Goal: Answer question/provide support

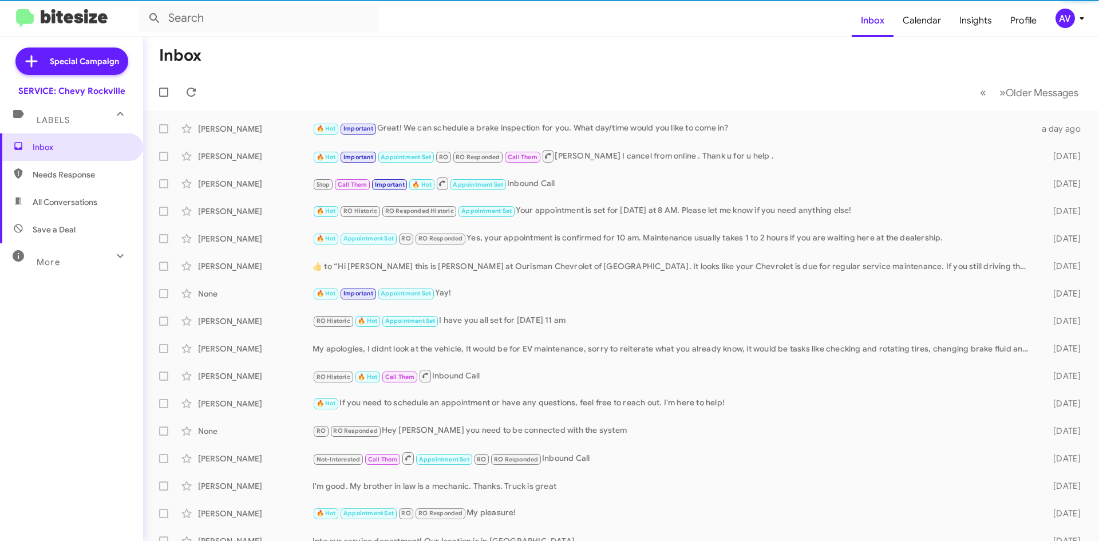
click at [1063, 23] on div "AV" at bounding box center [1064, 18] width 19 height 19
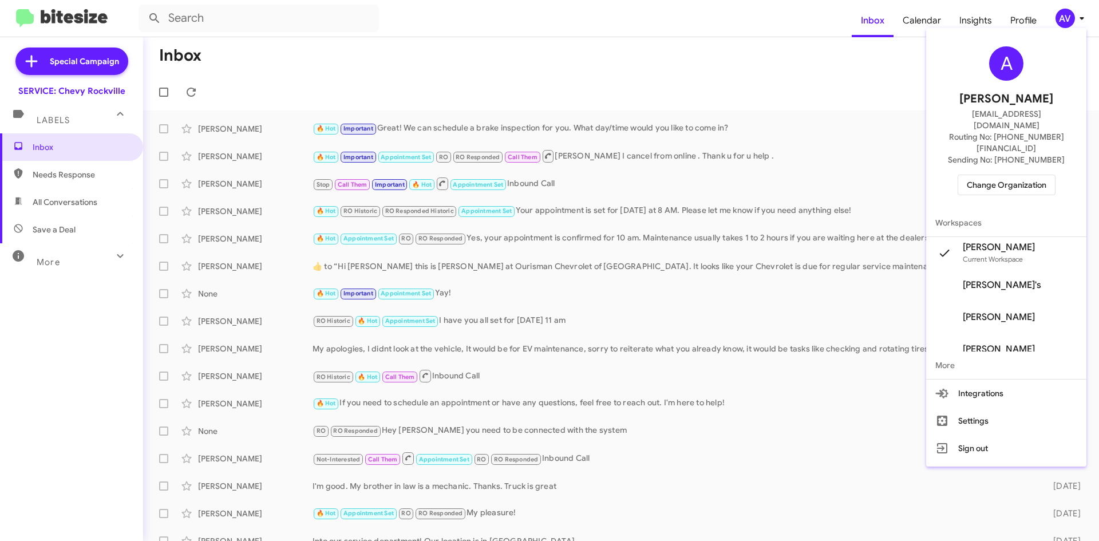
click at [1029, 175] on span "Change Organization" at bounding box center [1007, 184] width 80 height 19
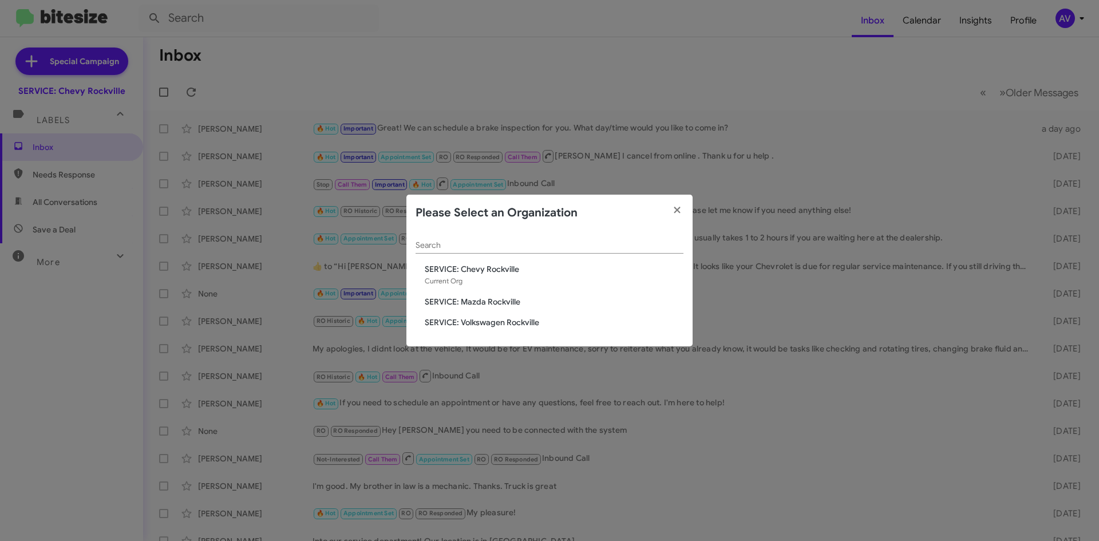
click at [515, 299] on span "SERVICE: Mazda Rockville" at bounding box center [554, 301] width 259 height 11
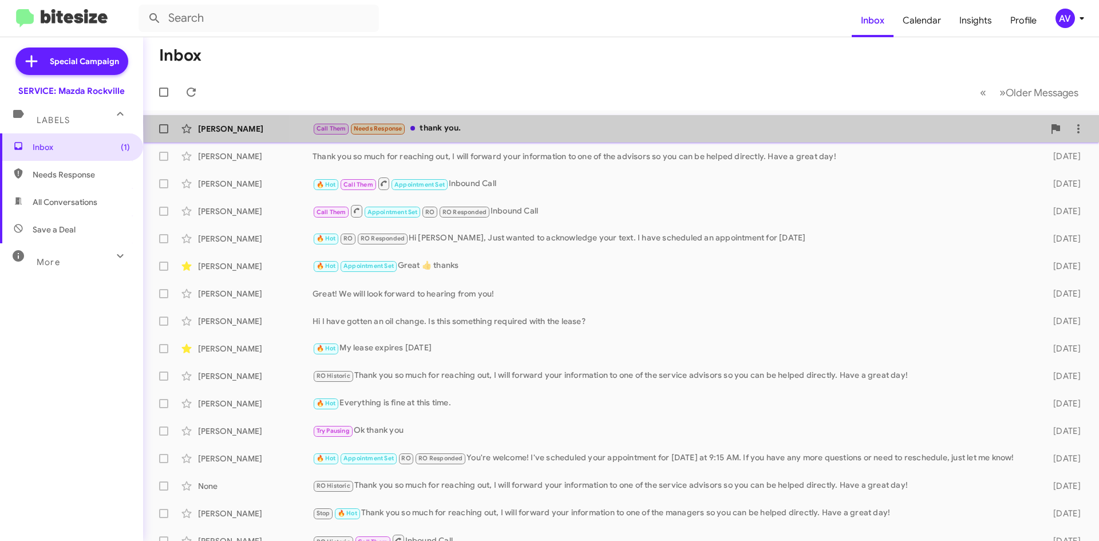
click at [920, 121] on div "Lisa Kos Call Them Needs Response thank you. 28 minutes ago" at bounding box center [620, 128] width 937 height 23
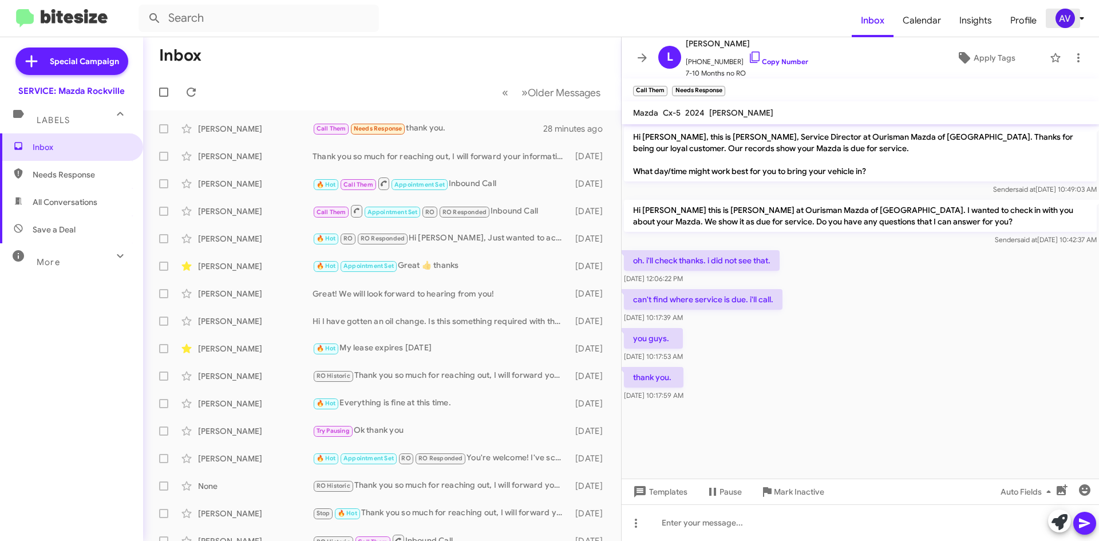
click at [1069, 20] on div "AV" at bounding box center [1064, 18] width 19 height 19
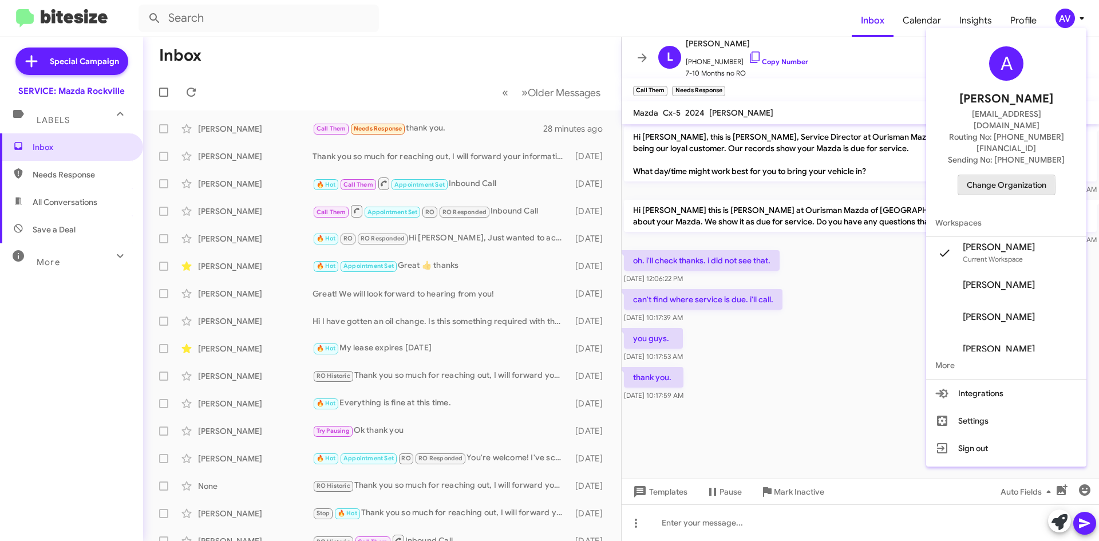
click at [984, 175] on span "Change Organization" at bounding box center [1007, 184] width 80 height 19
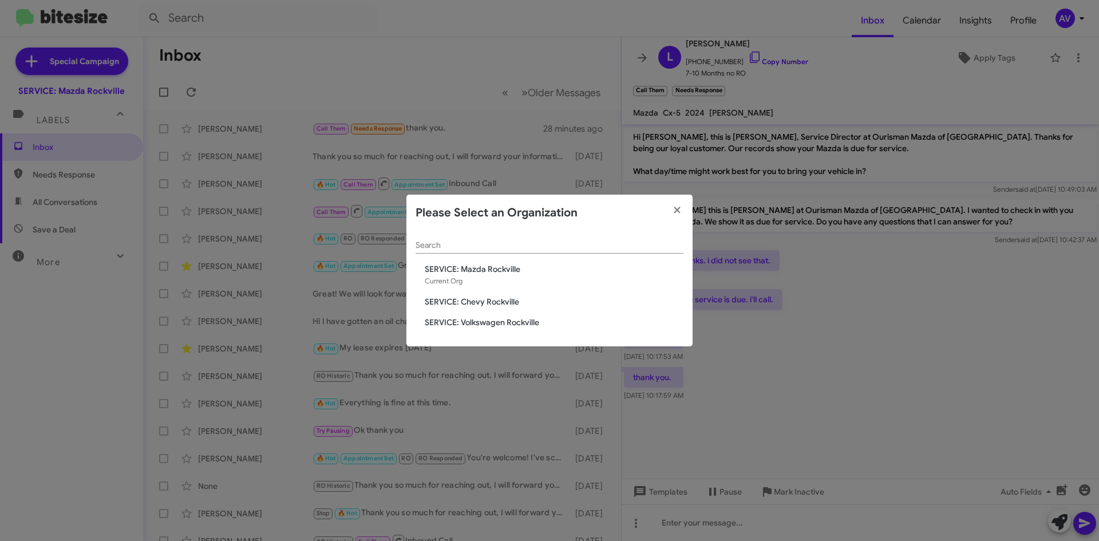
drag, startPoint x: 516, startPoint y: 326, endPoint x: 518, endPoint y: 333, distance: 6.5
click at [518, 333] on div "Search SERVICE: Mazda Rockville Current Org SERVICE: Chevy Rockville SERVICE: V…" at bounding box center [549, 289] width 286 height 116
click at [529, 320] on span "SERVICE: Volkswagen Rockville" at bounding box center [554, 321] width 259 height 11
